Goal: Transaction & Acquisition: Obtain resource

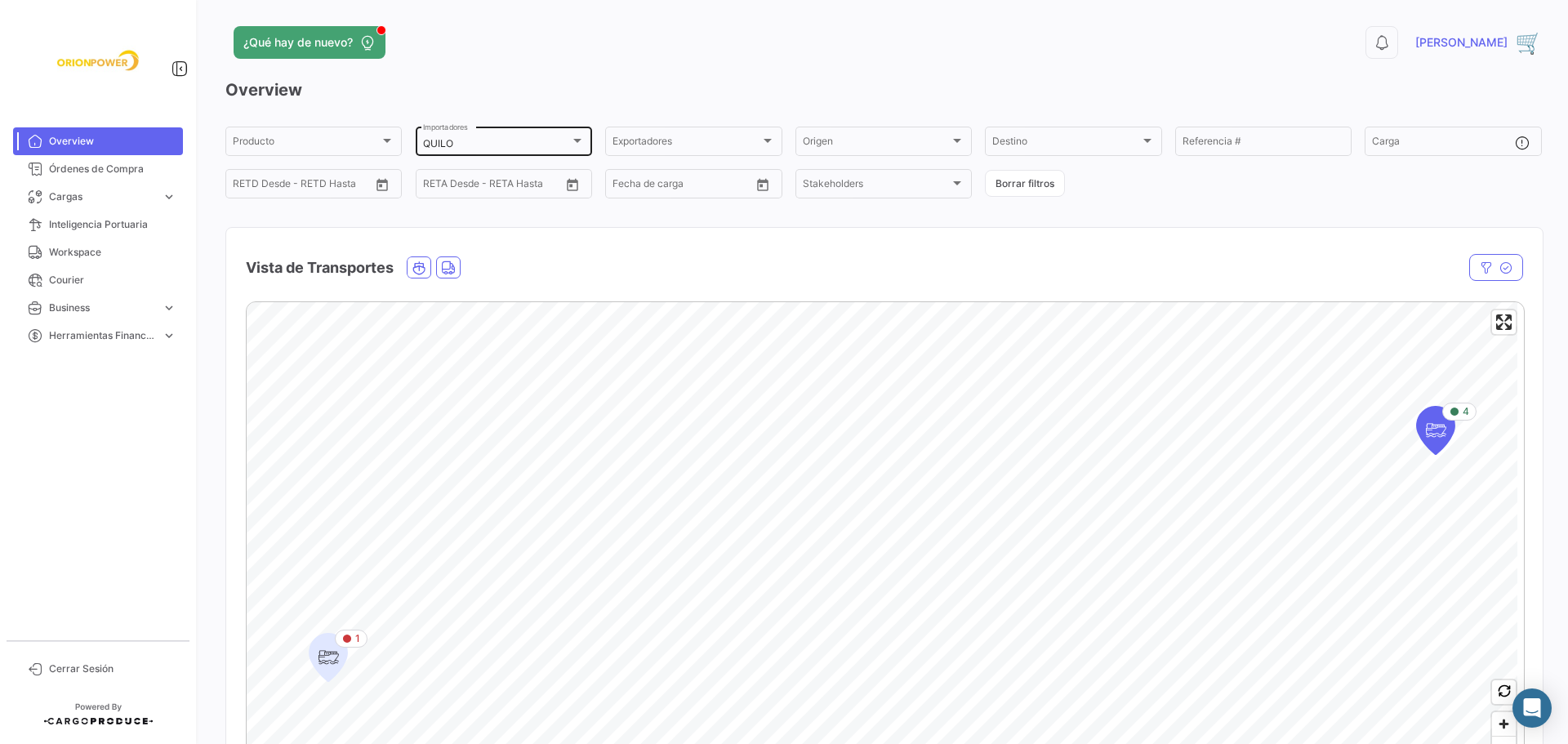
click at [576, 133] on div at bounding box center [578, 140] width 15 height 13
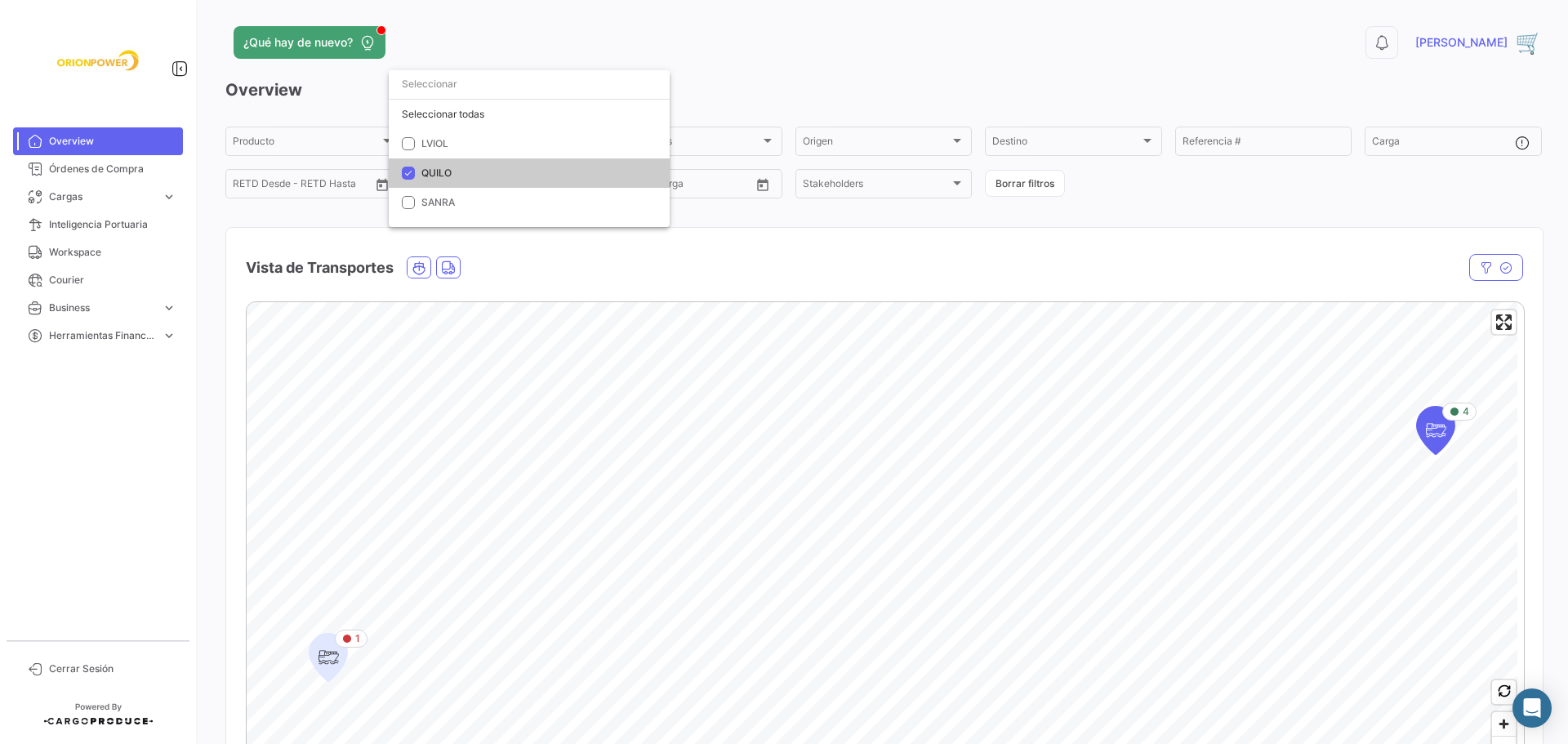
click at [1439, 429] on div at bounding box center [784, 372] width 1568 height 744
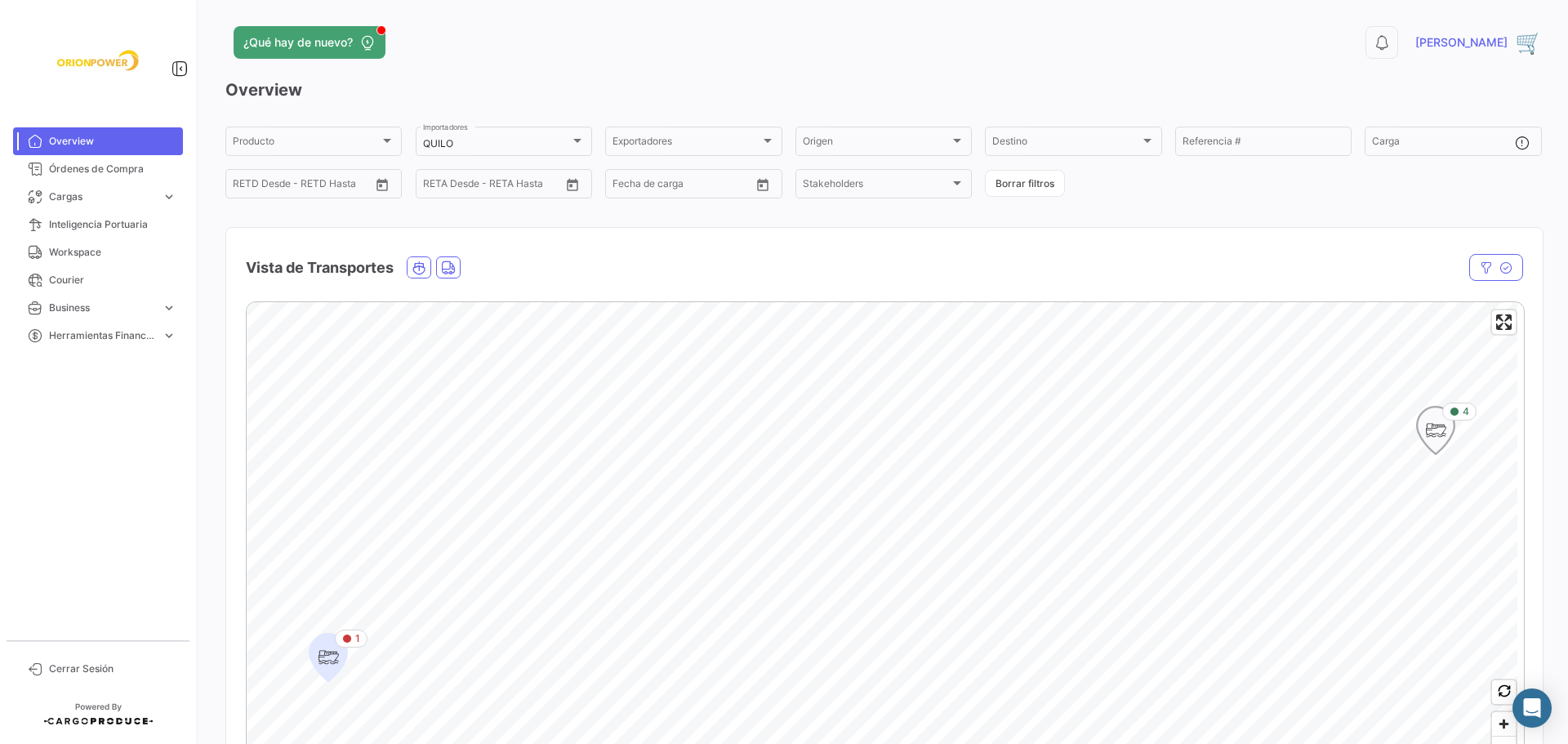
click at [1434, 428] on icon "Map marker" at bounding box center [1435, 430] width 23 height 34
click at [1434, 429] on icon "Map marker" at bounding box center [1434, 425] width 23 height 34
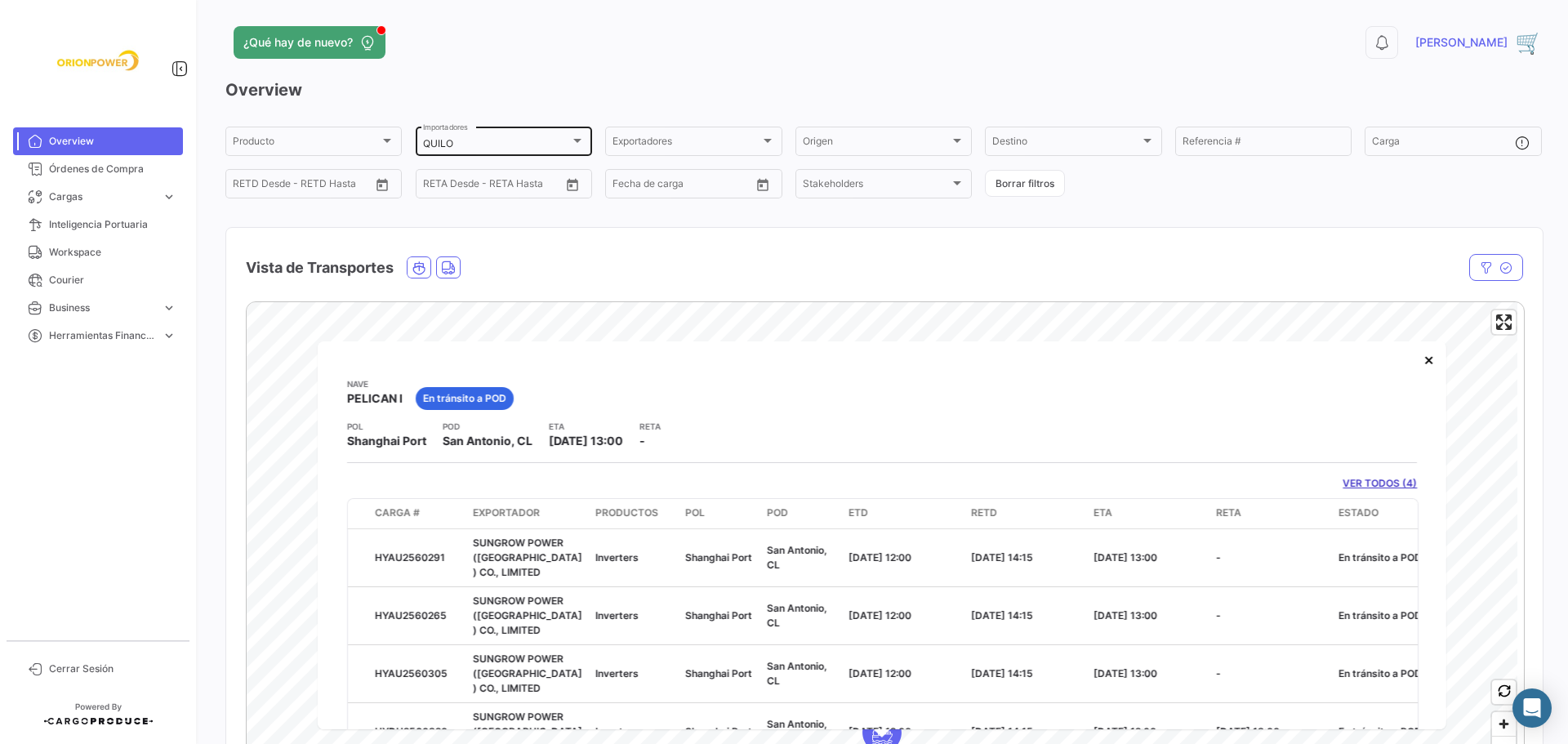
click at [573, 136] on div at bounding box center [578, 140] width 15 height 13
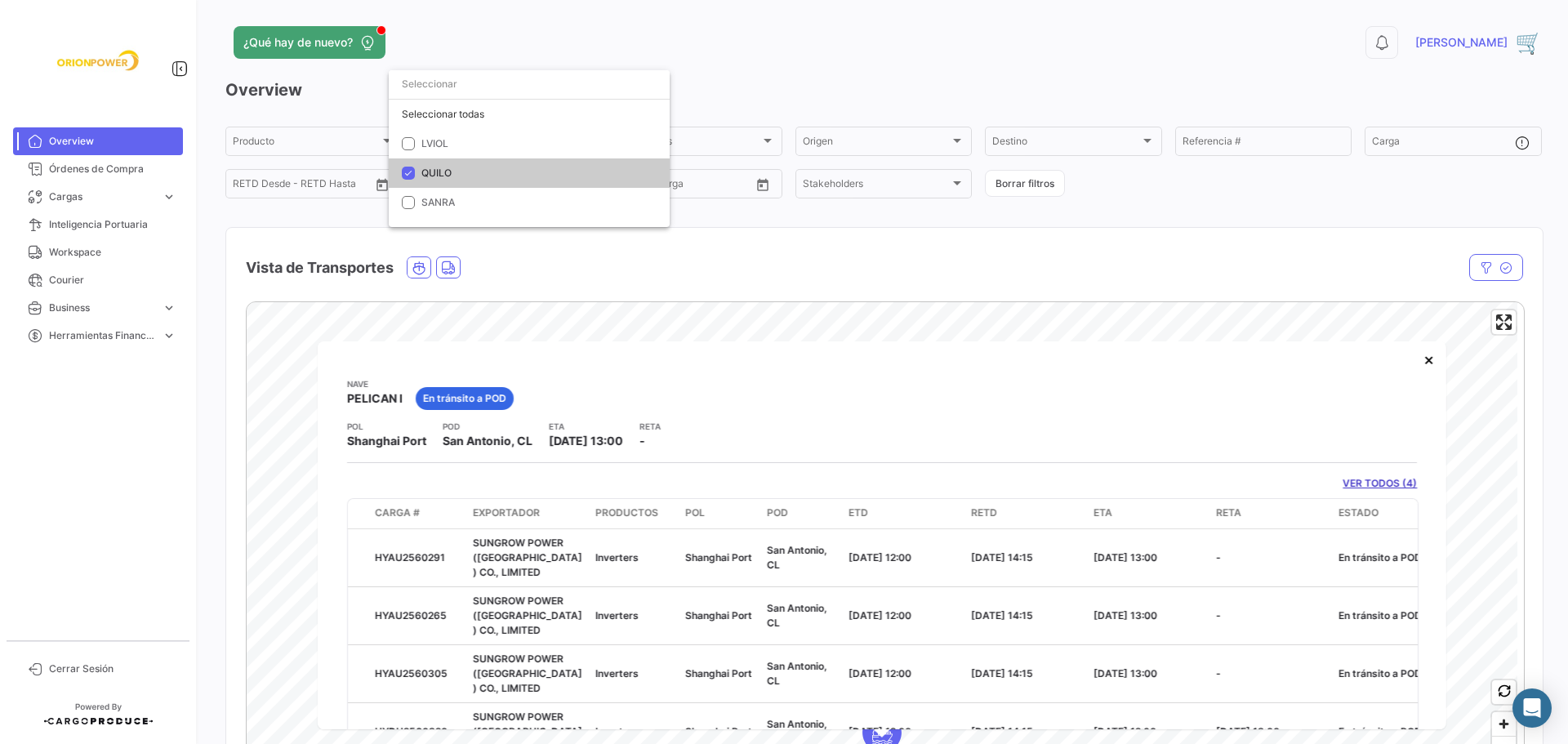
click at [427, 169] on span "QUILO" at bounding box center [437, 172] width 30 height 12
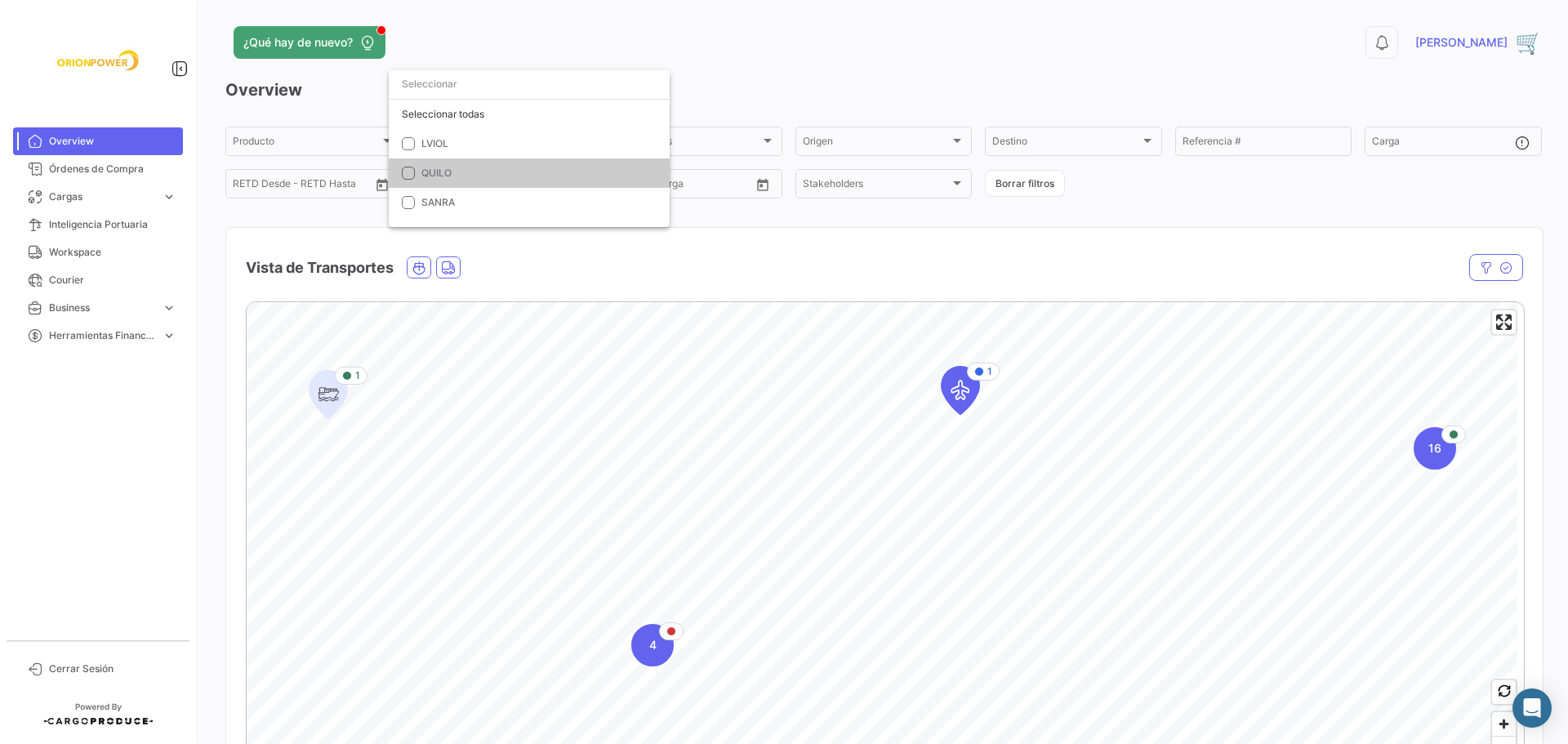
click at [92, 173] on div at bounding box center [784, 372] width 1568 height 744
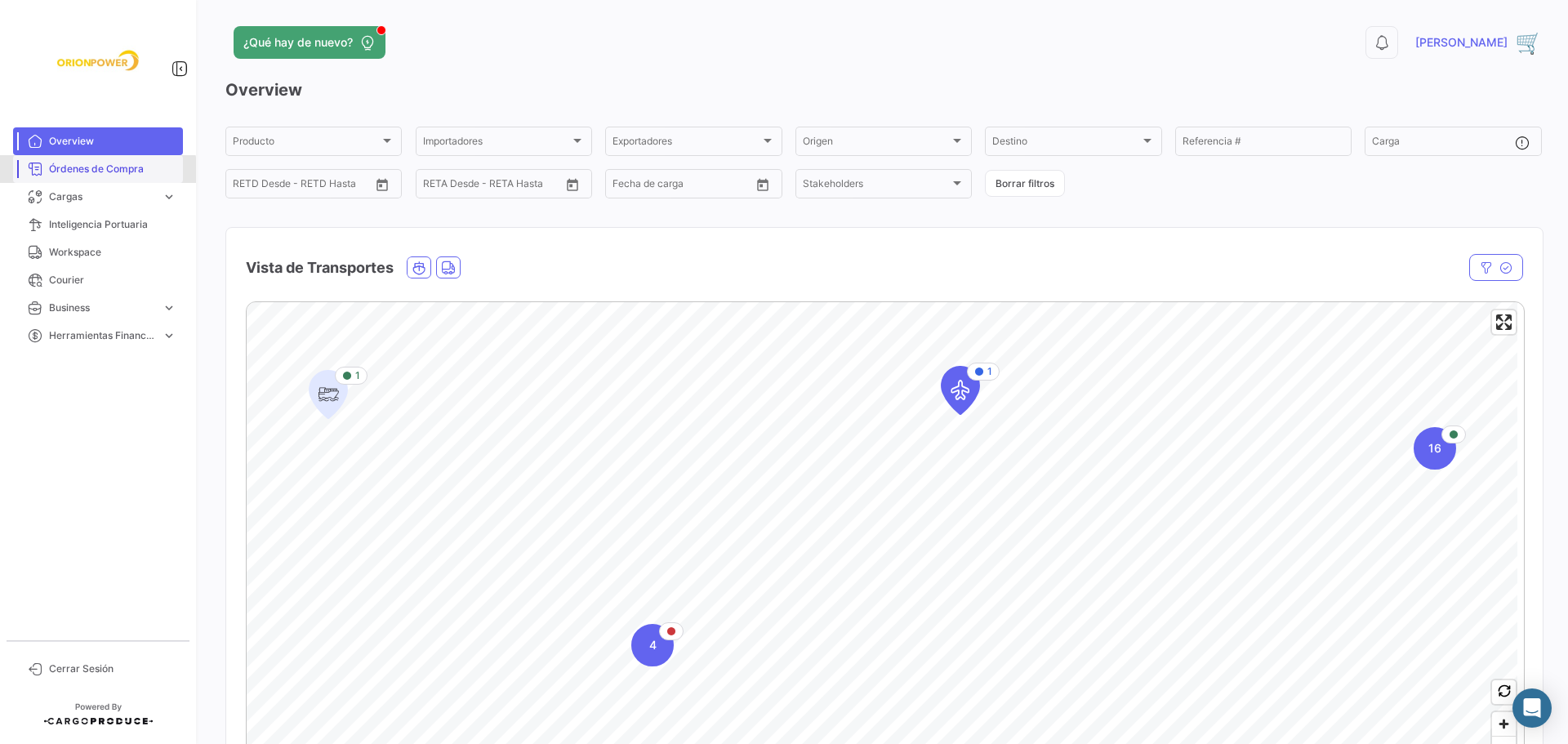
click at [92, 175] on span "Órdenes de Compra" at bounding box center [113, 169] width 128 height 15
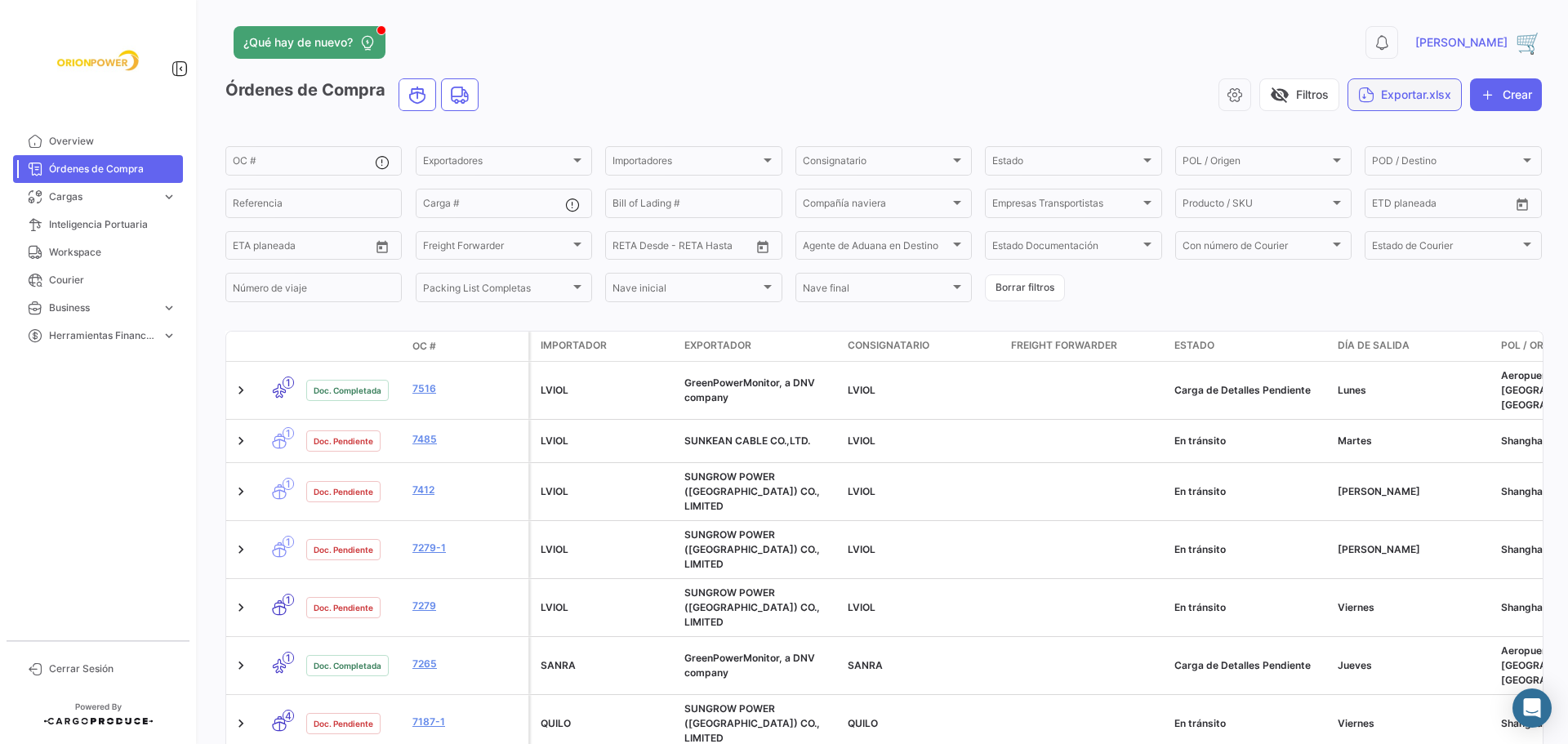
click at [1424, 96] on button "Exportar.xlsx" at bounding box center [1404, 95] width 115 height 32
click at [1408, 136] on span "Exportar OC's" at bounding box center [1384, 134] width 75 height 14
click at [1035, 282] on button "Borrar filtros" at bounding box center [1025, 288] width 80 height 27
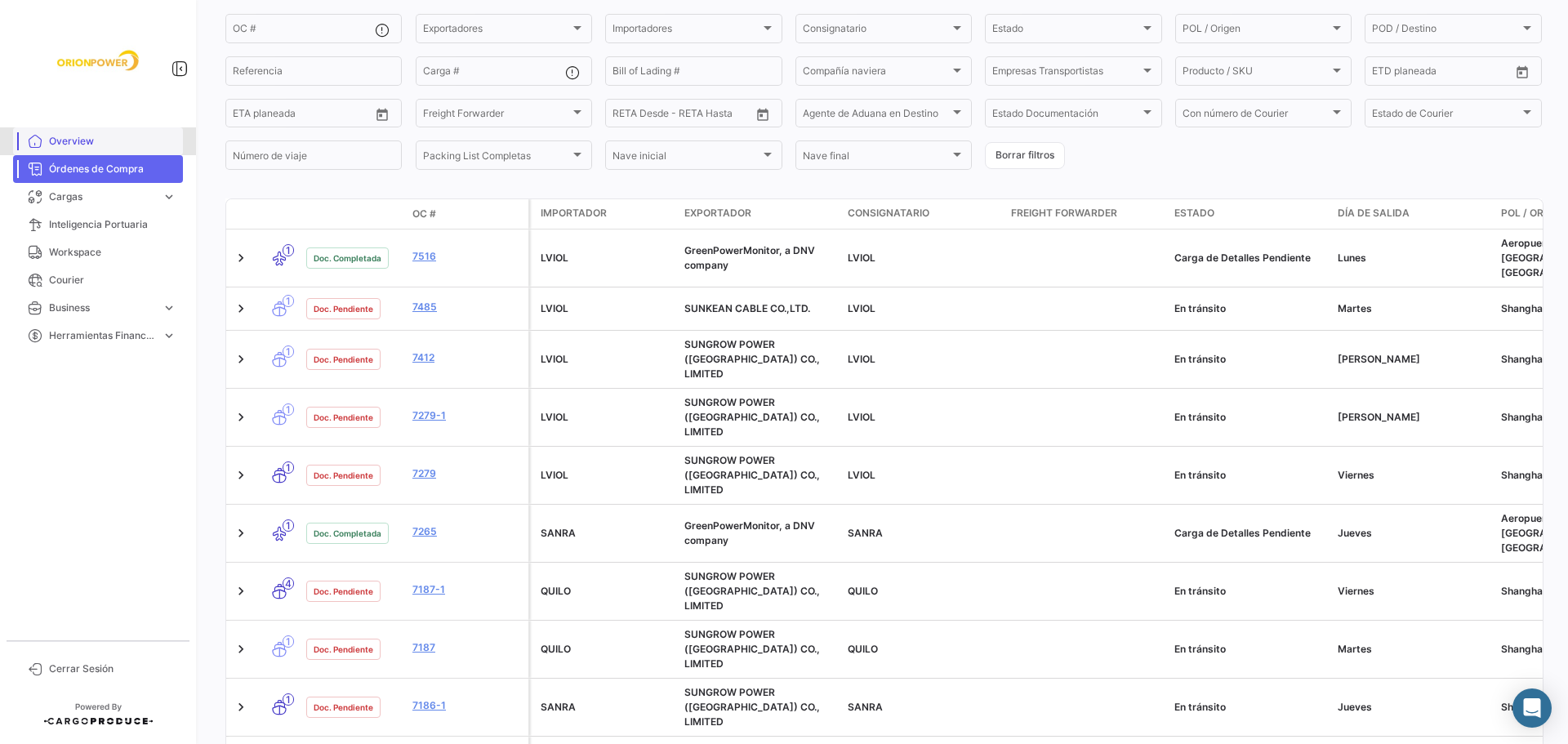
click at [80, 147] on span "Overview" at bounding box center [113, 141] width 128 height 15
